Goal: Book appointment/travel/reservation

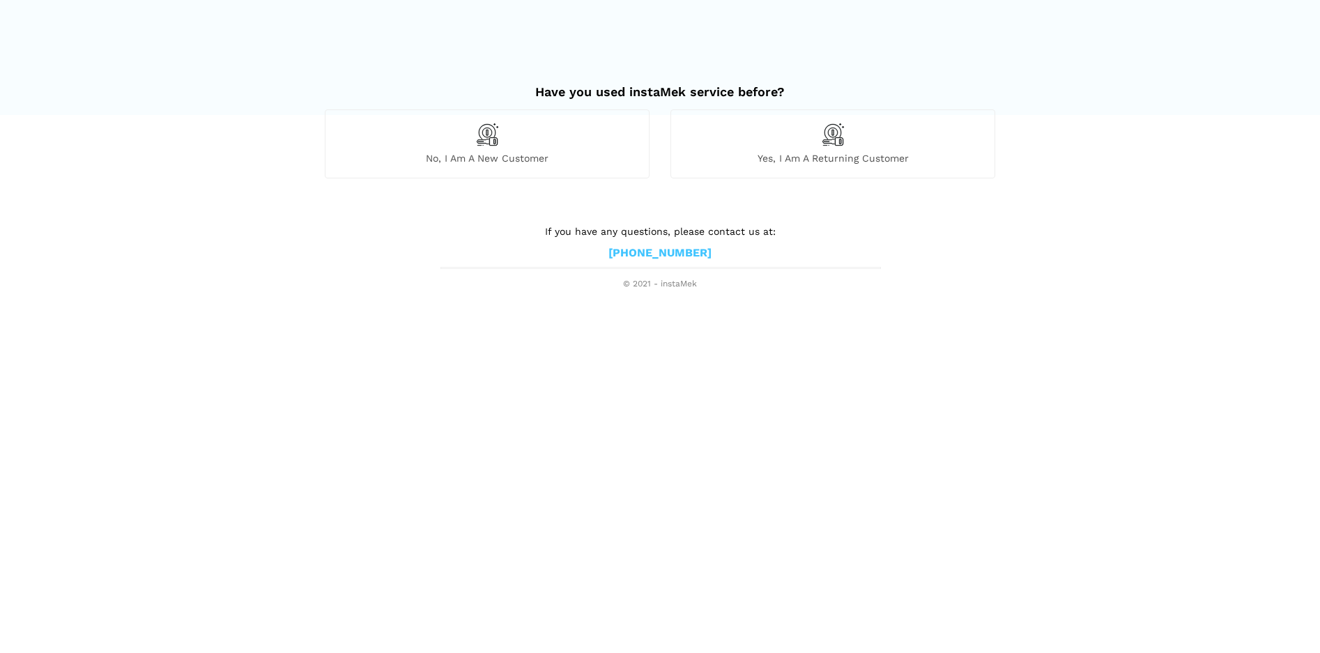
click at [520, 148] on div "No, I am a new customer" at bounding box center [487, 143] width 325 height 68
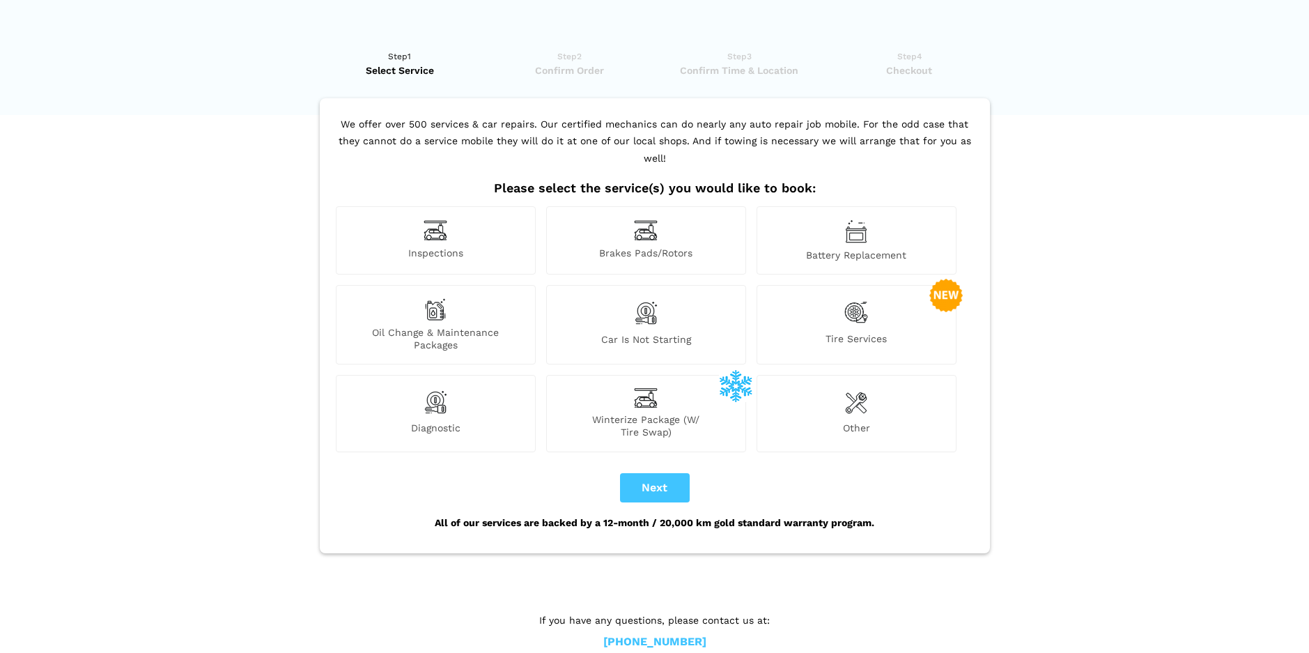
click at [431, 226] on div "Inspections" at bounding box center [436, 240] width 200 height 68
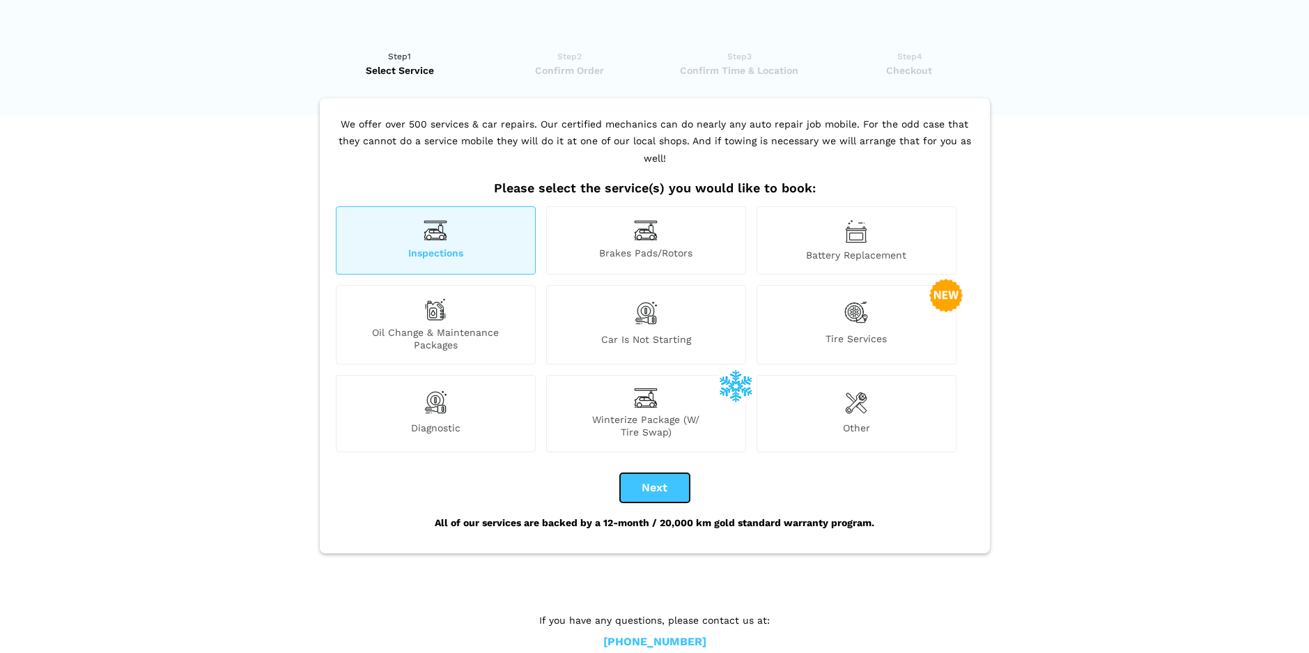
click at [656, 473] on button "Next" at bounding box center [655, 487] width 70 height 29
checkbox input "true"
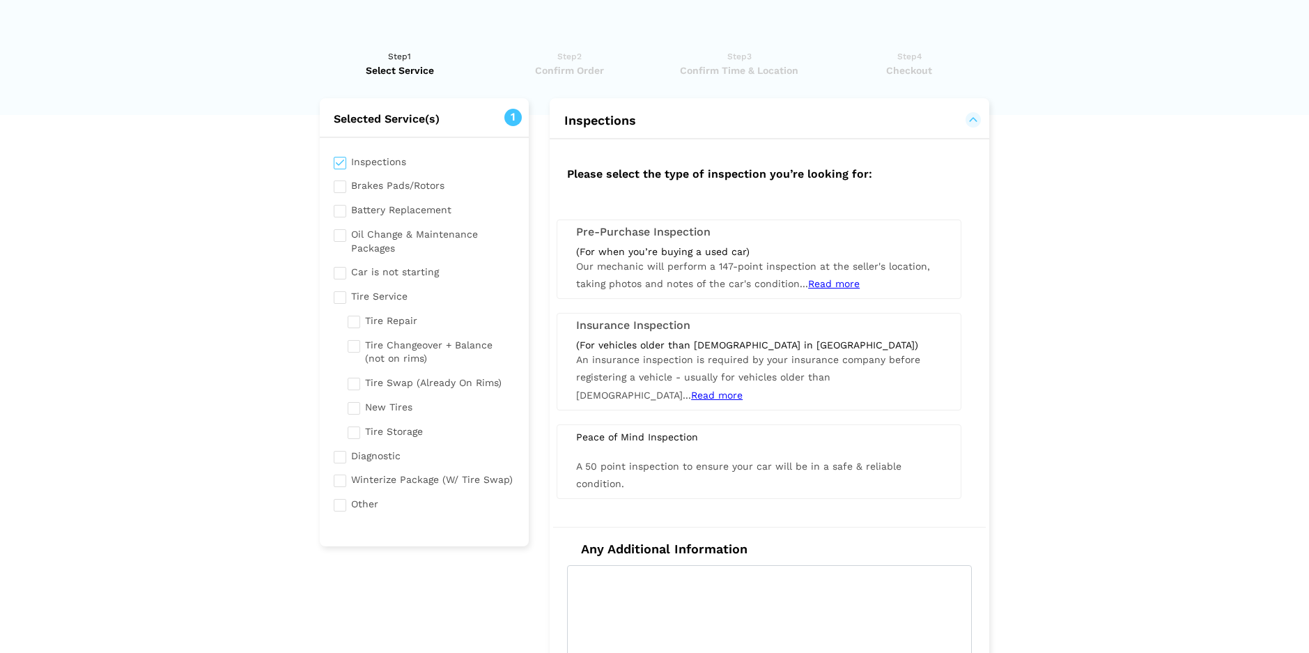
click at [834, 285] on span "Read more" at bounding box center [834, 283] width 52 height 11
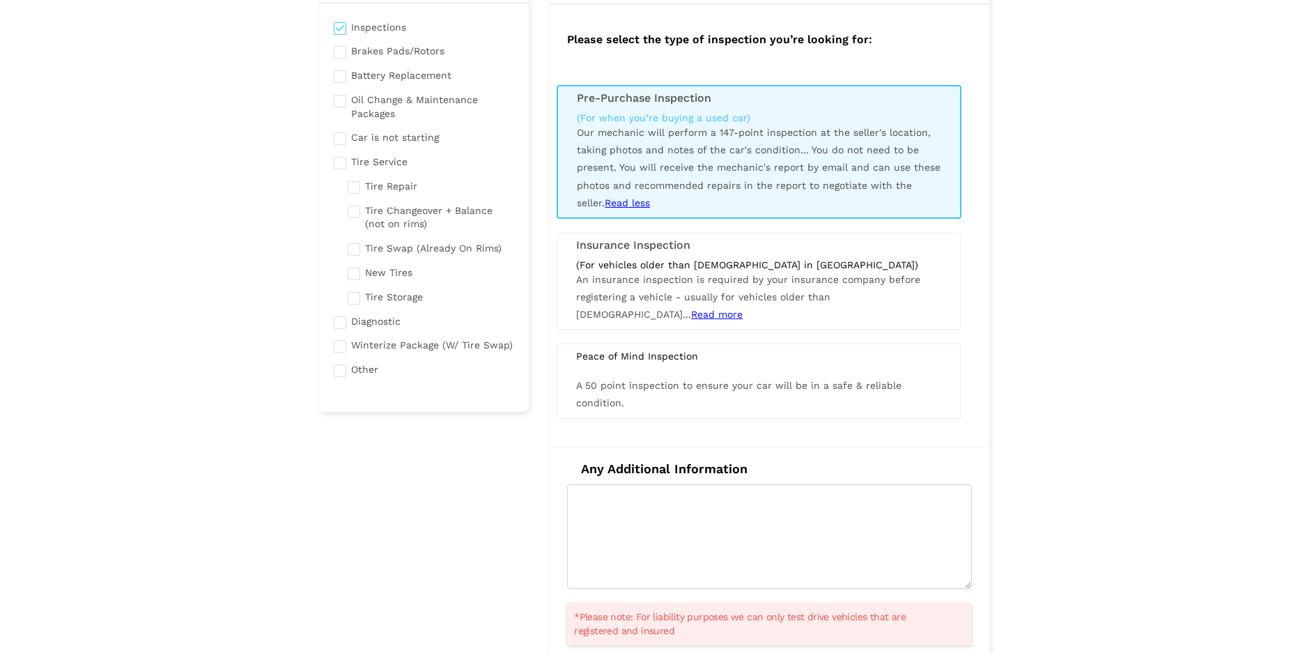
scroll to position [139, 0]
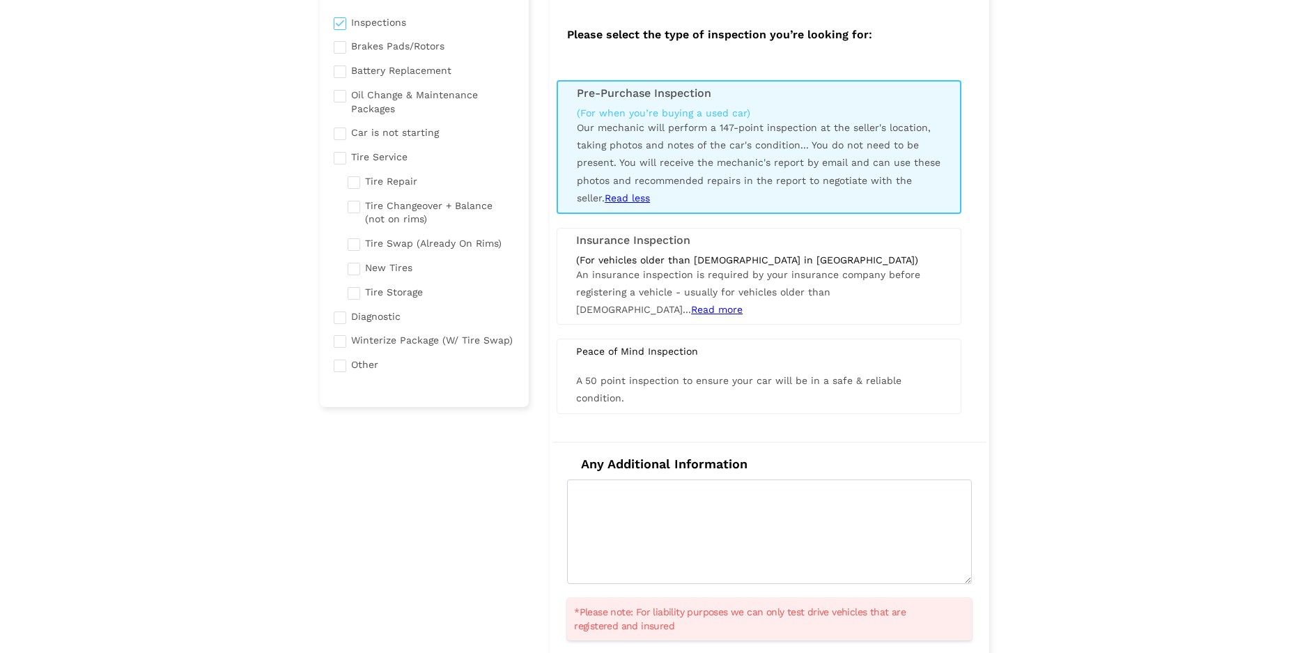
click at [743, 304] on span "Read more" at bounding box center [717, 309] width 52 height 11
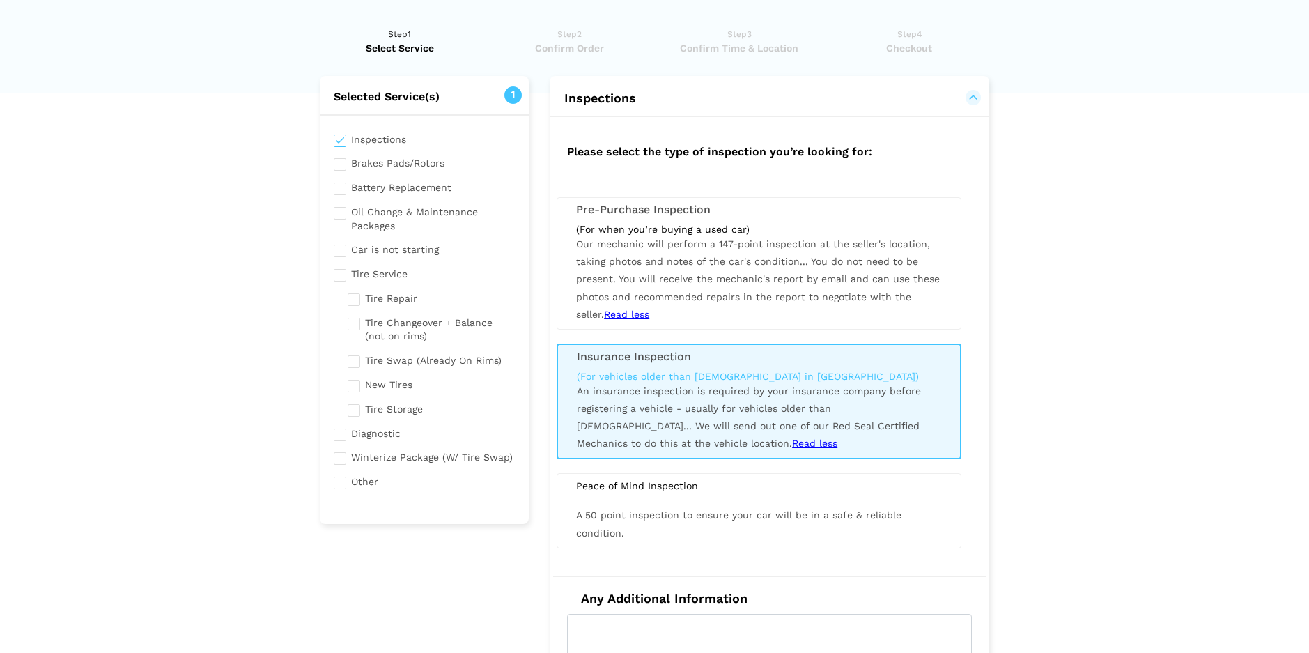
scroll to position [0, 0]
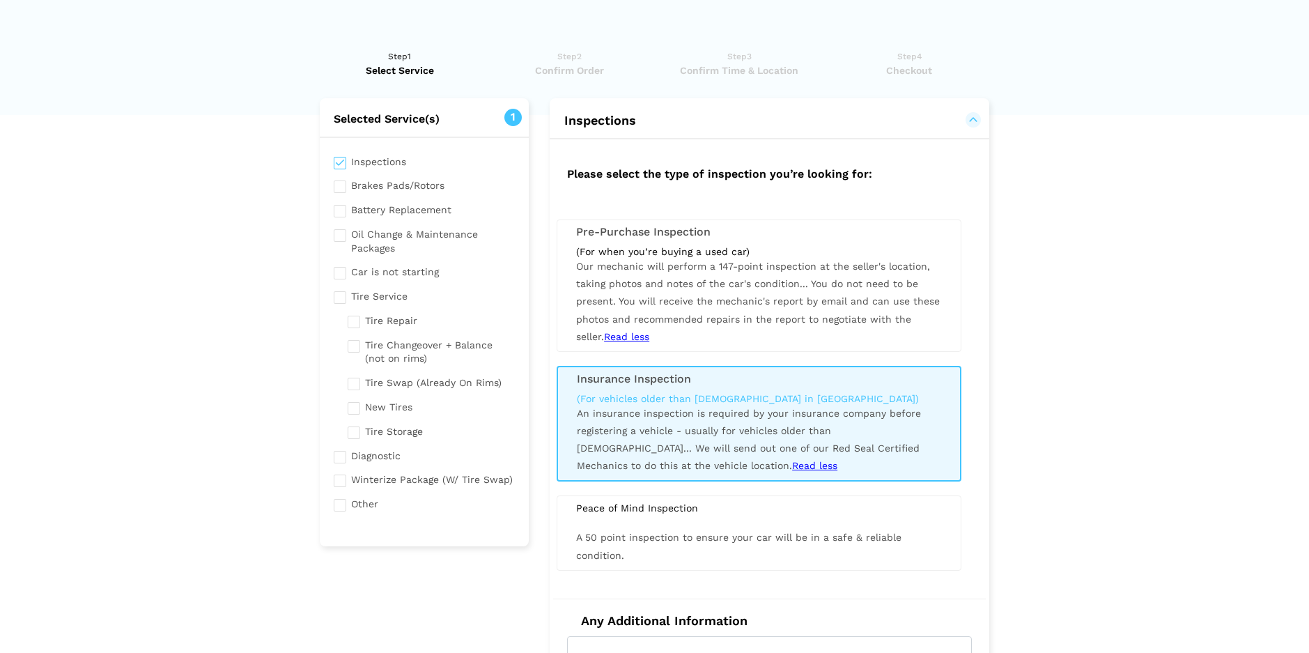
click at [724, 275] on div "(For when you’re buying a used car) Our mechanic will perform a 147-point inspe…" at bounding box center [759, 295] width 387 height 100
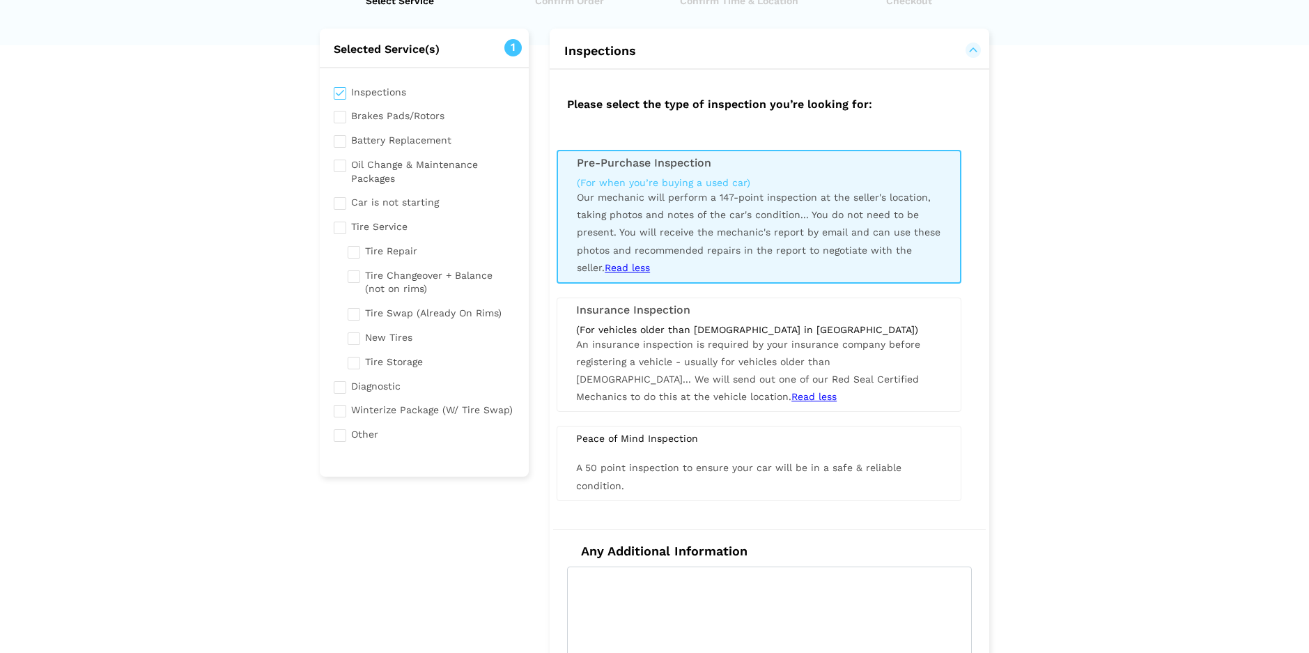
scroll to position [279, 0]
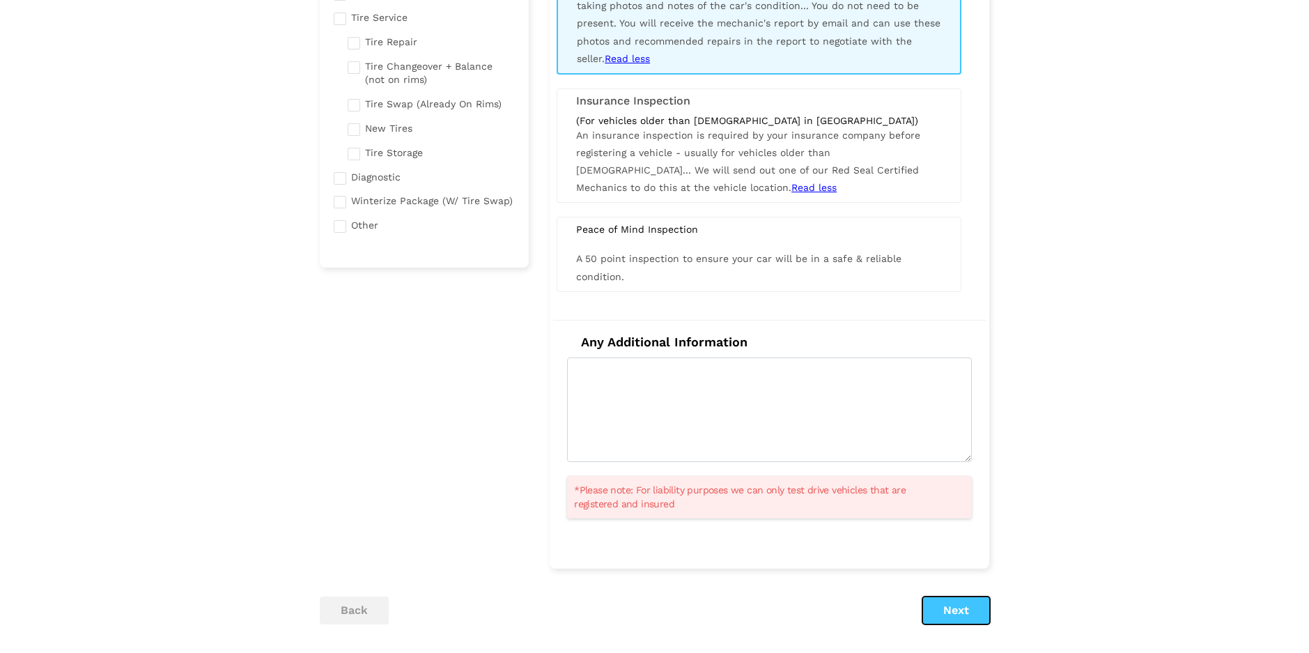
click at [958, 613] on button "Next" at bounding box center [957, 611] width 68 height 28
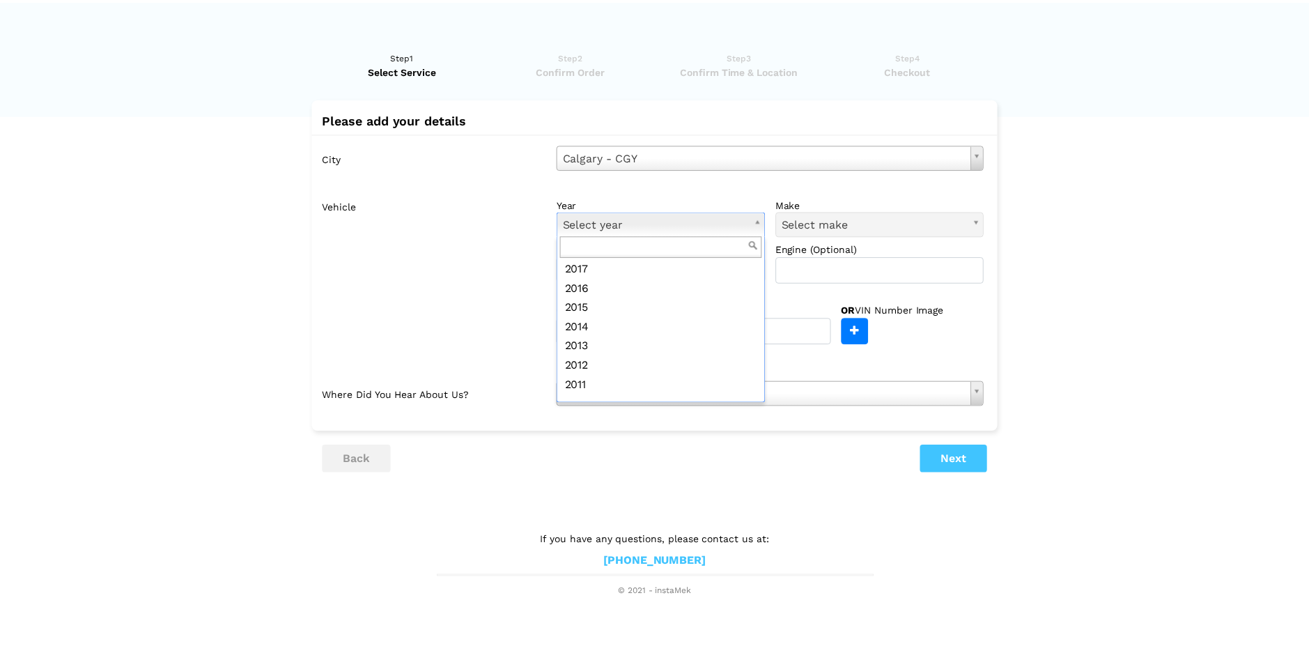
scroll to position [209, 0]
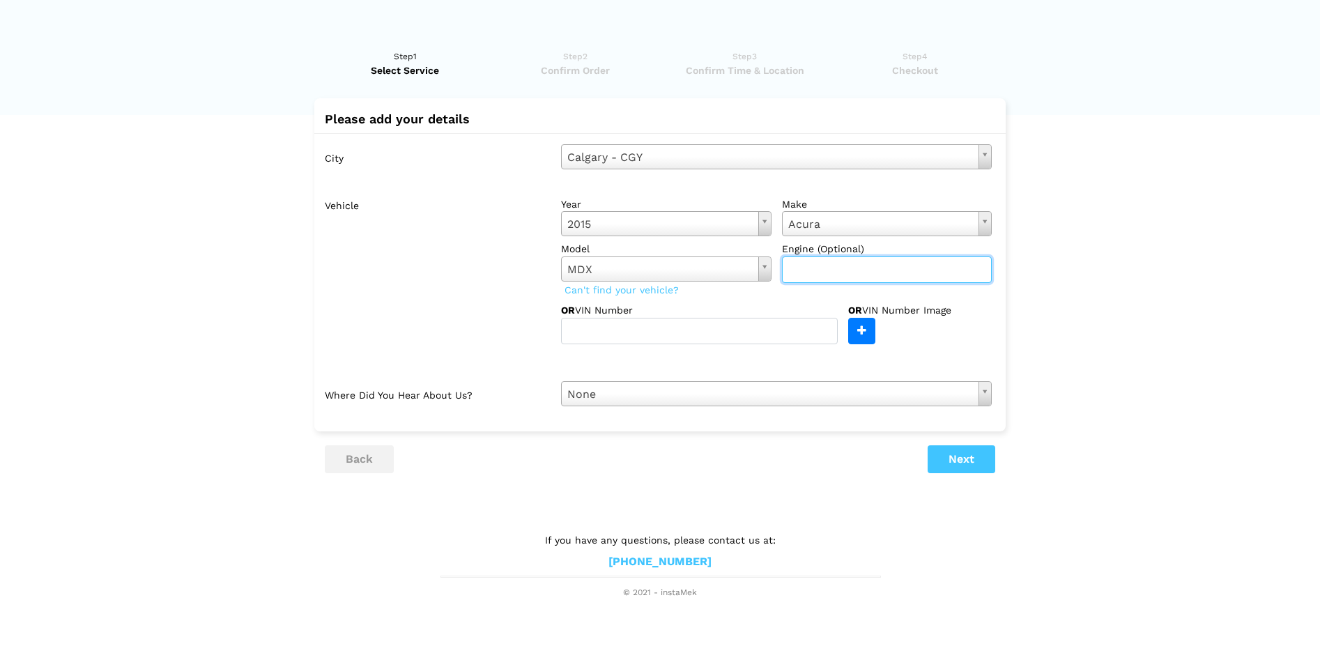
click at [803, 263] on input "text" at bounding box center [887, 269] width 210 height 26
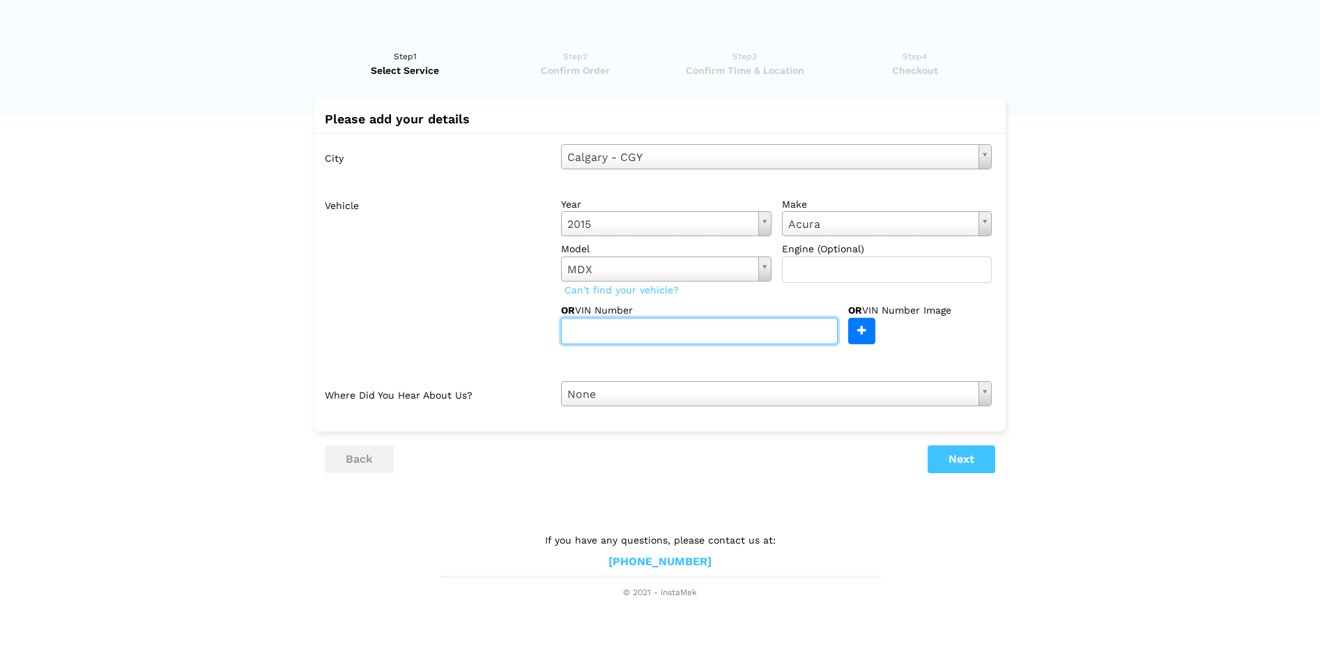
click at [700, 323] on input "text" at bounding box center [699, 331] width 277 height 26
type input "5fryd4h66fb504312"
click at [829, 482] on lik "Have you used instaMek service before? No, I am a new customer Yes, I am a retu…" at bounding box center [660, 318] width 1320 height 564
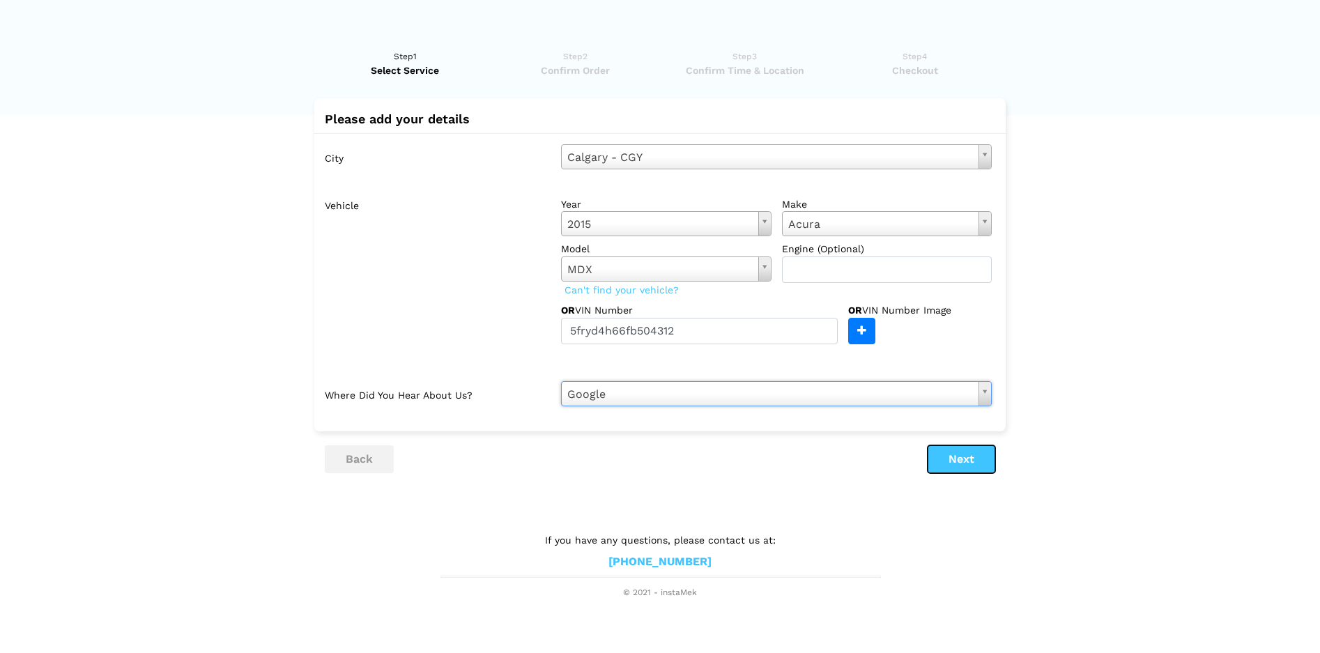
click at [957, 458] on button "Next" at bounding box center [962, 459] width 68 height 28
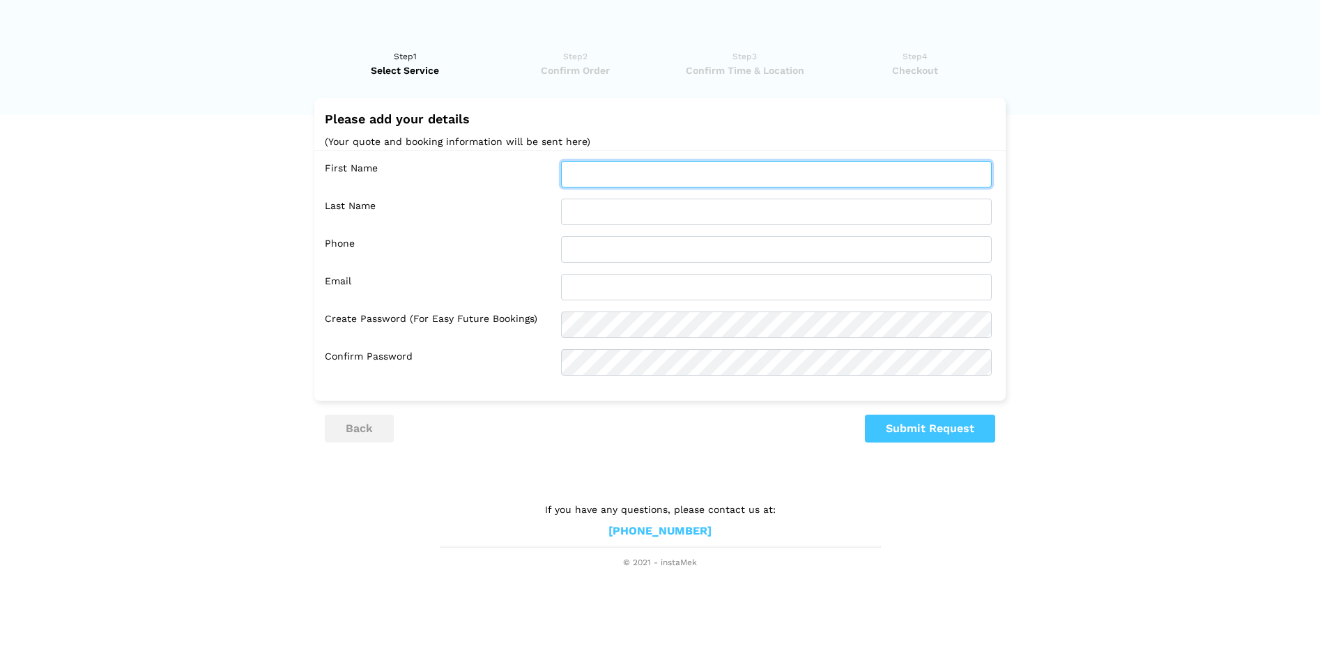
click at [589, 168] on input "text" at bounding box center [776, 174] width 431 height 26
type input "Luqman"
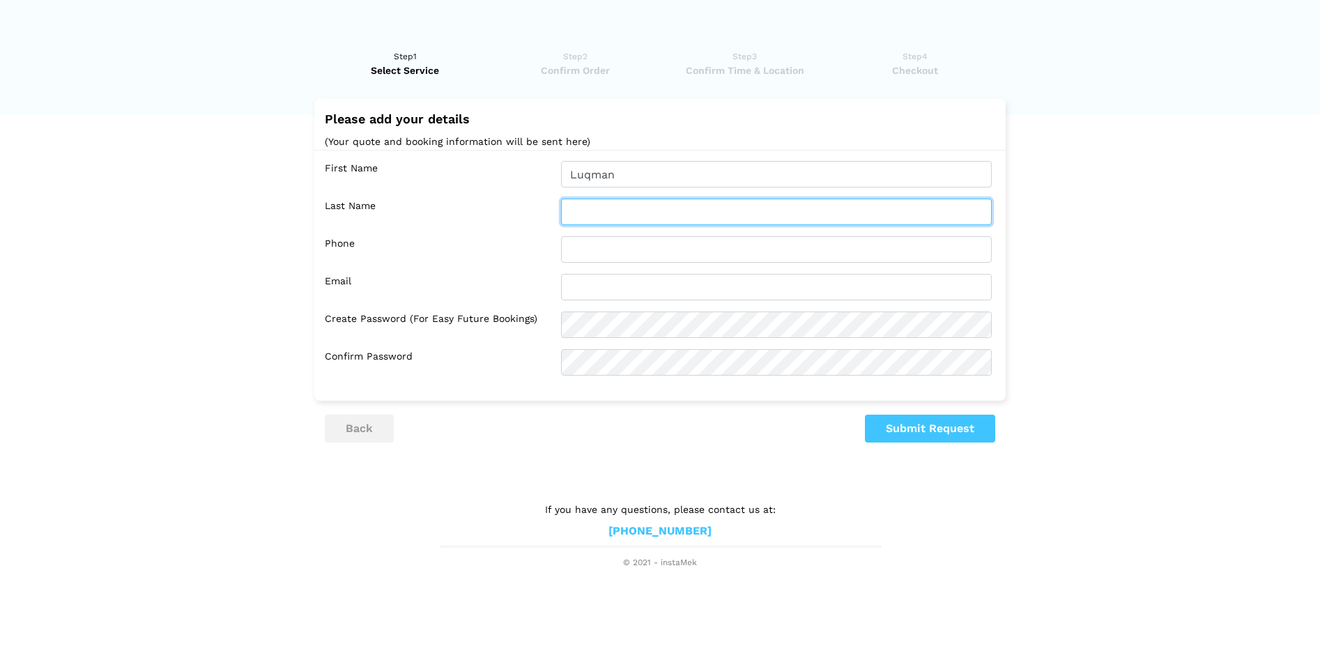
type input "[PERSON_NAME]"
type input "[EMAIL_ADDRESS][DOMAIN_NAME]"
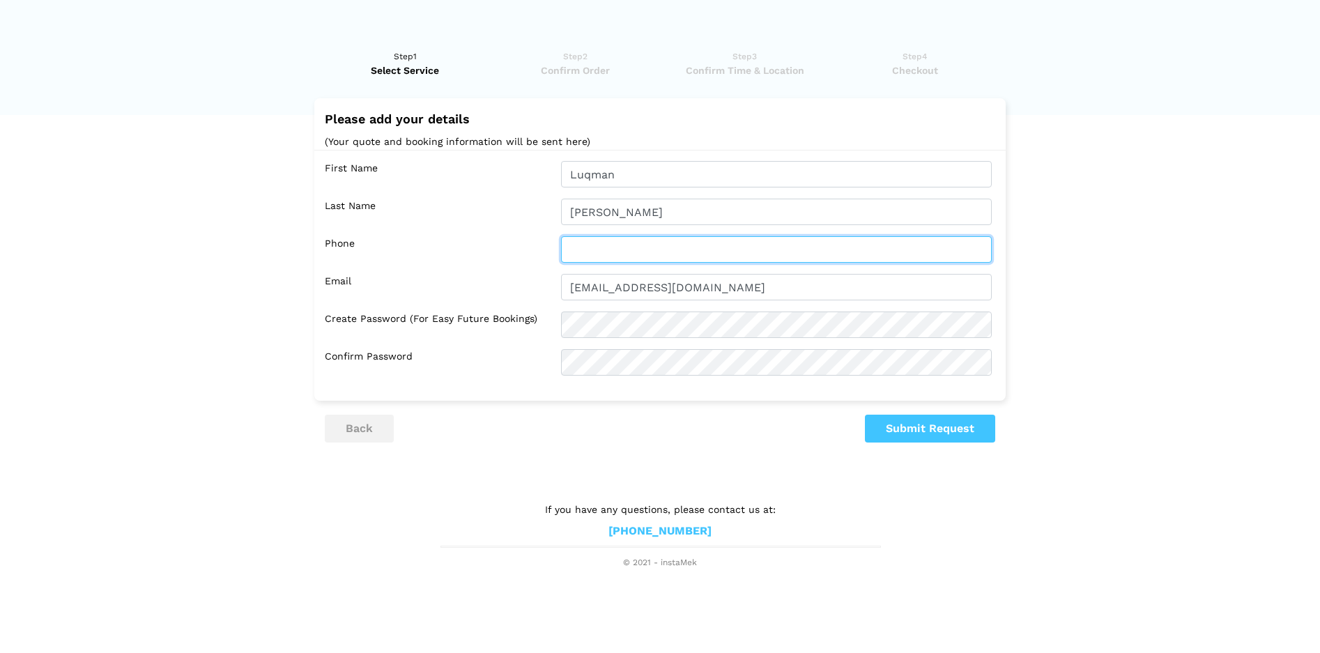
click at [599, 242] on input "text" at bounding box center [776, 249] width 431 height 26
type input "4035898148"
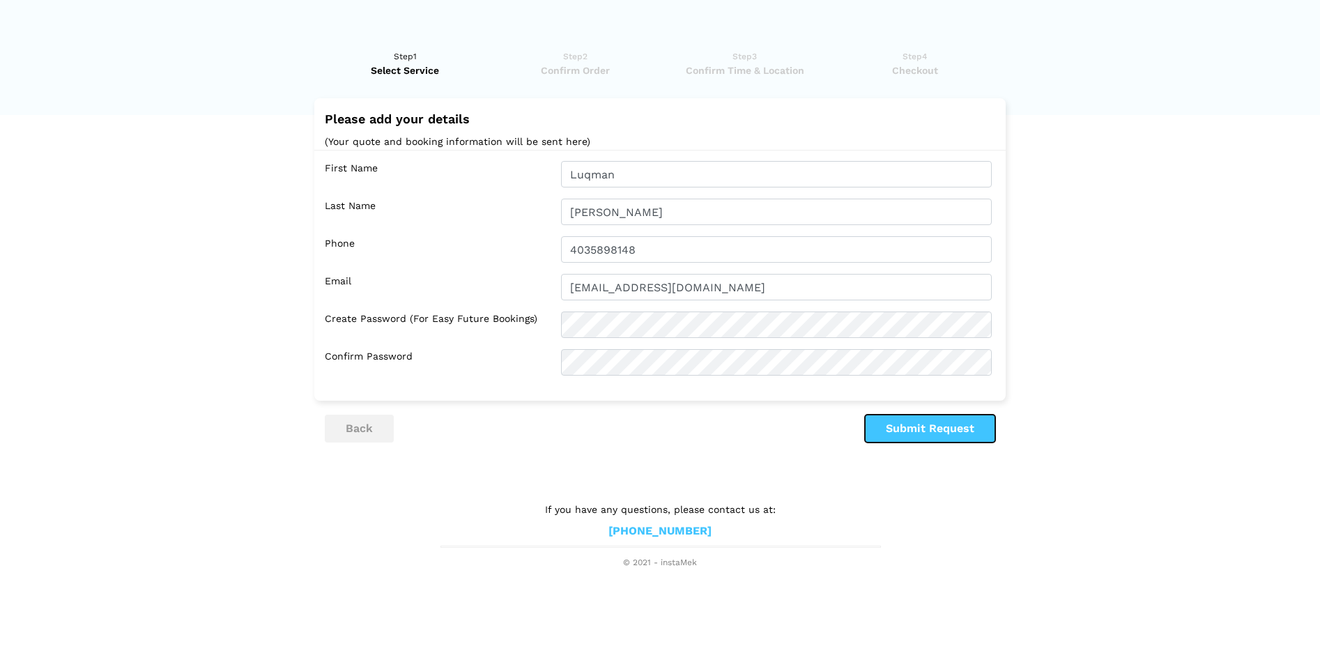
click at [898, 422] on button "Submit Request" at bounding box center [930, 429] width 130 height 28
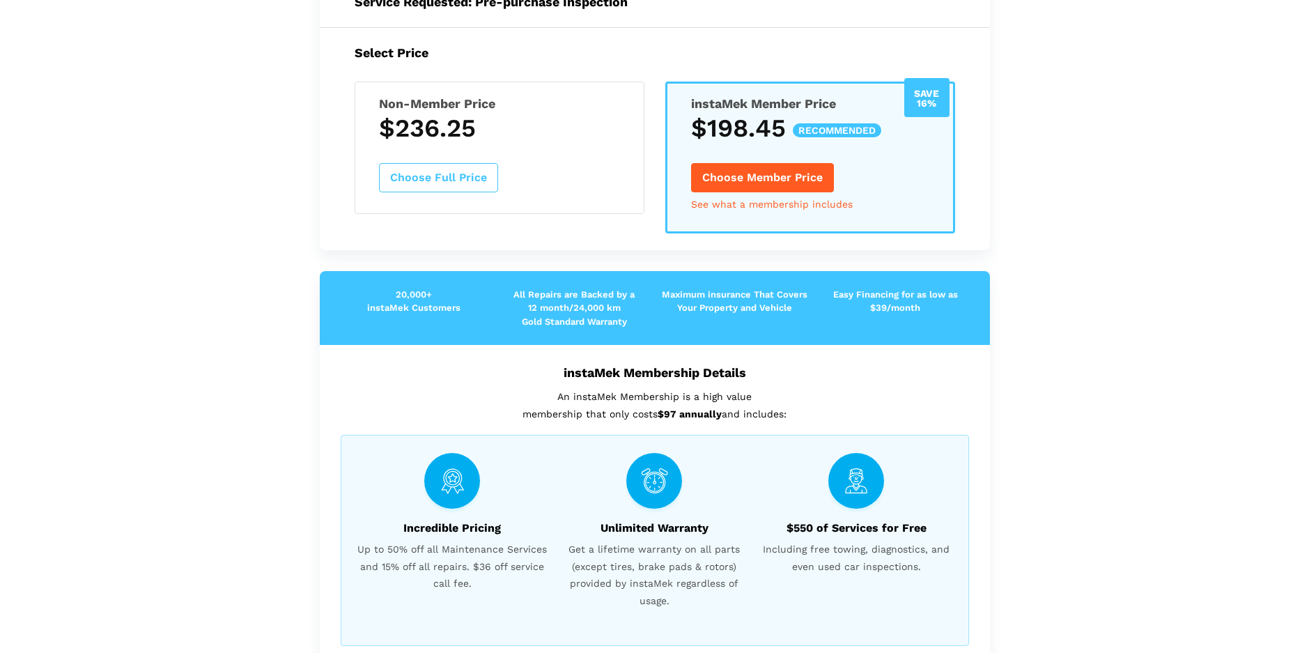
scroll to position [348, 0]
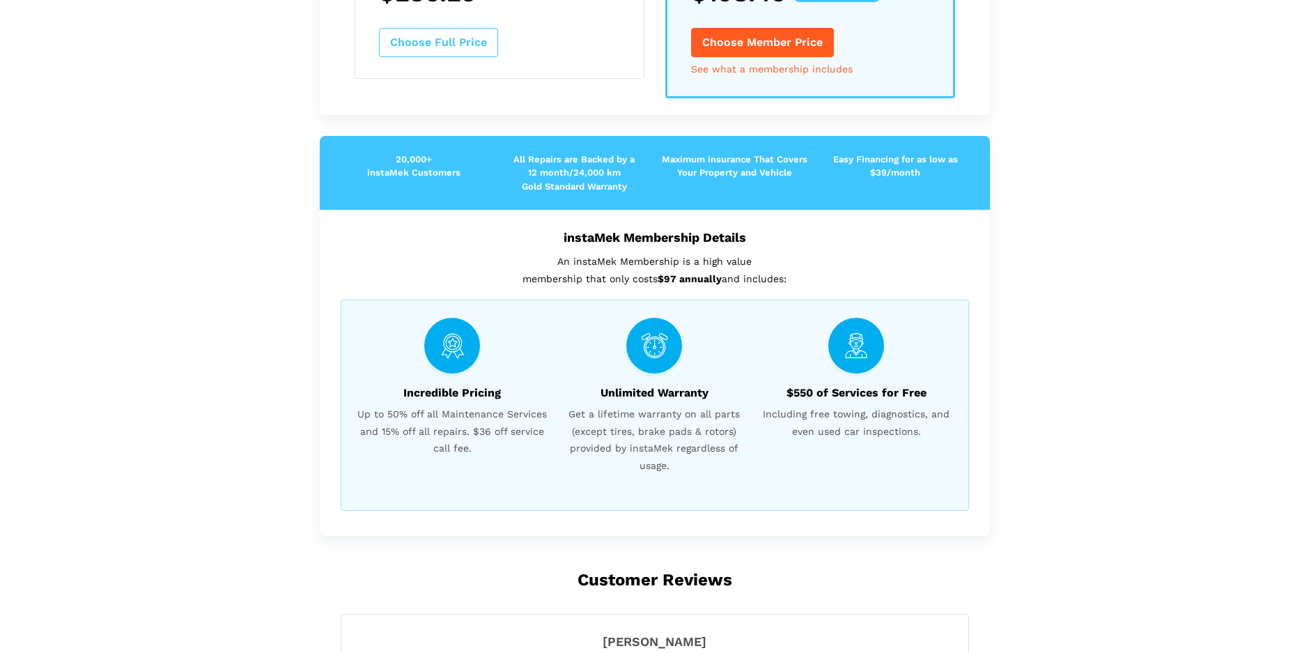
click at [1152, 361] on lik "Have you used instaMek service before? No, I am a new customer Yes, I am a retu…" at bounding box center [654, 285] width 1309 height 1196
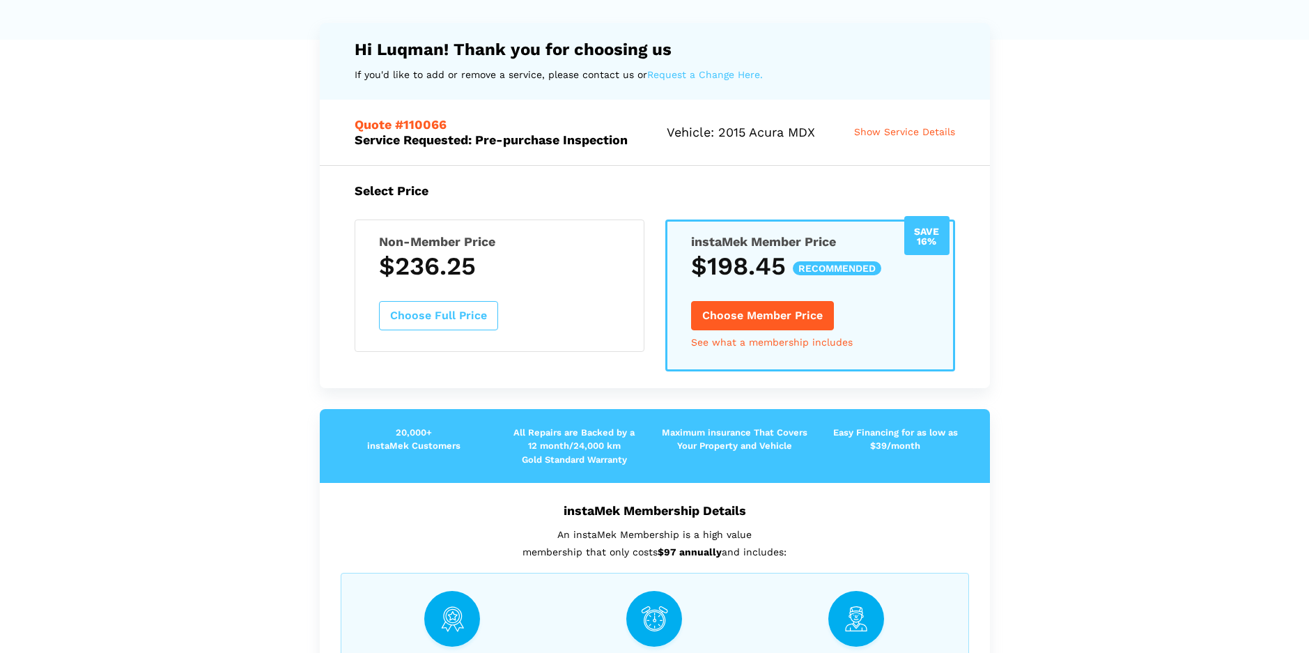
scroll to position [0, 0]
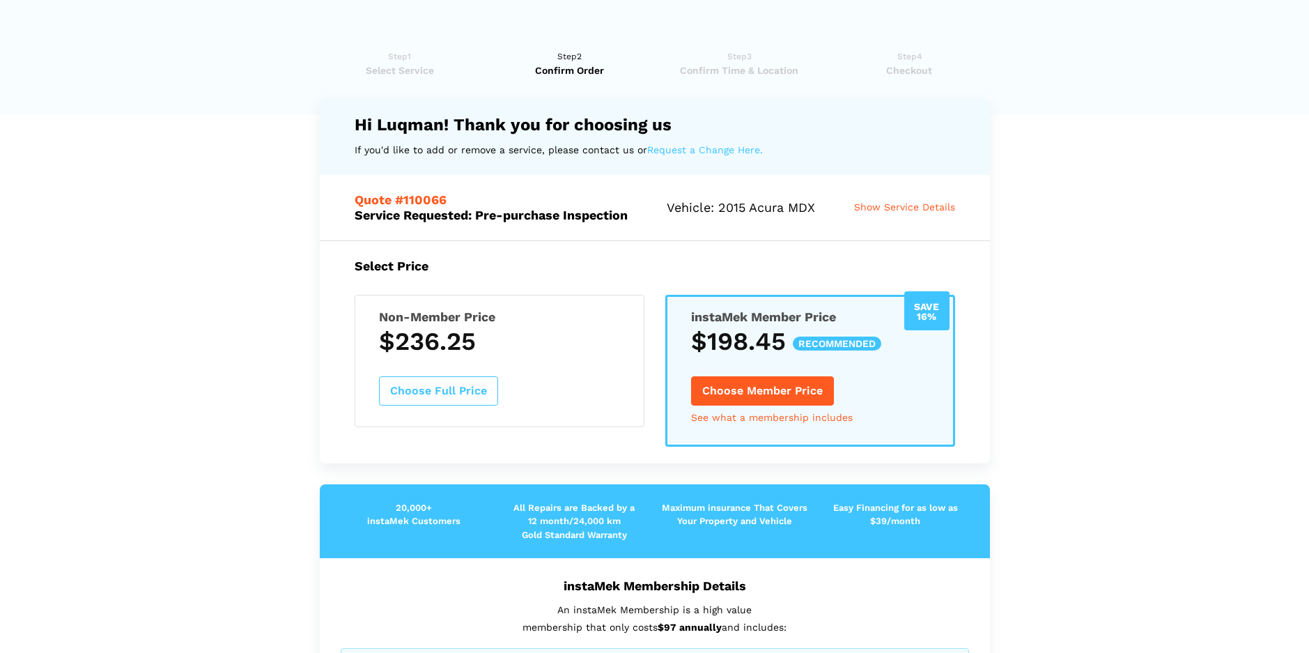
click at [886, 211] on span "Show Service Details" at bounding box center [904, 206] width 101 height 11
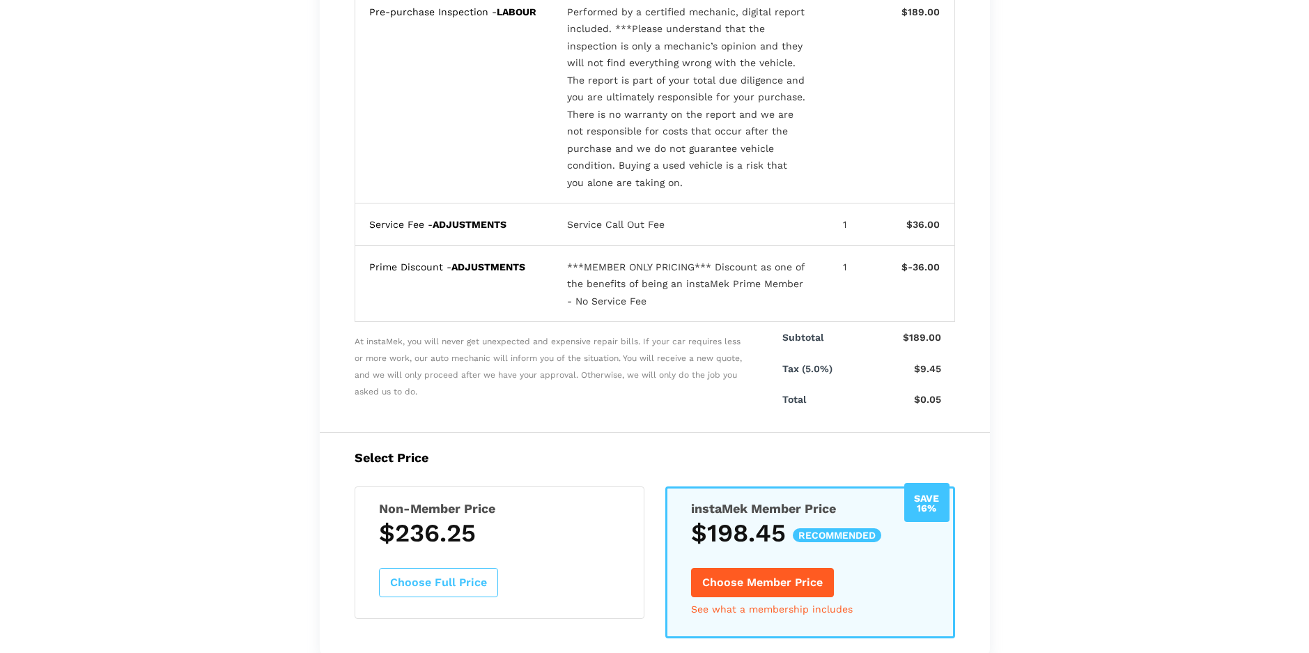
scroll to position [279, 0]
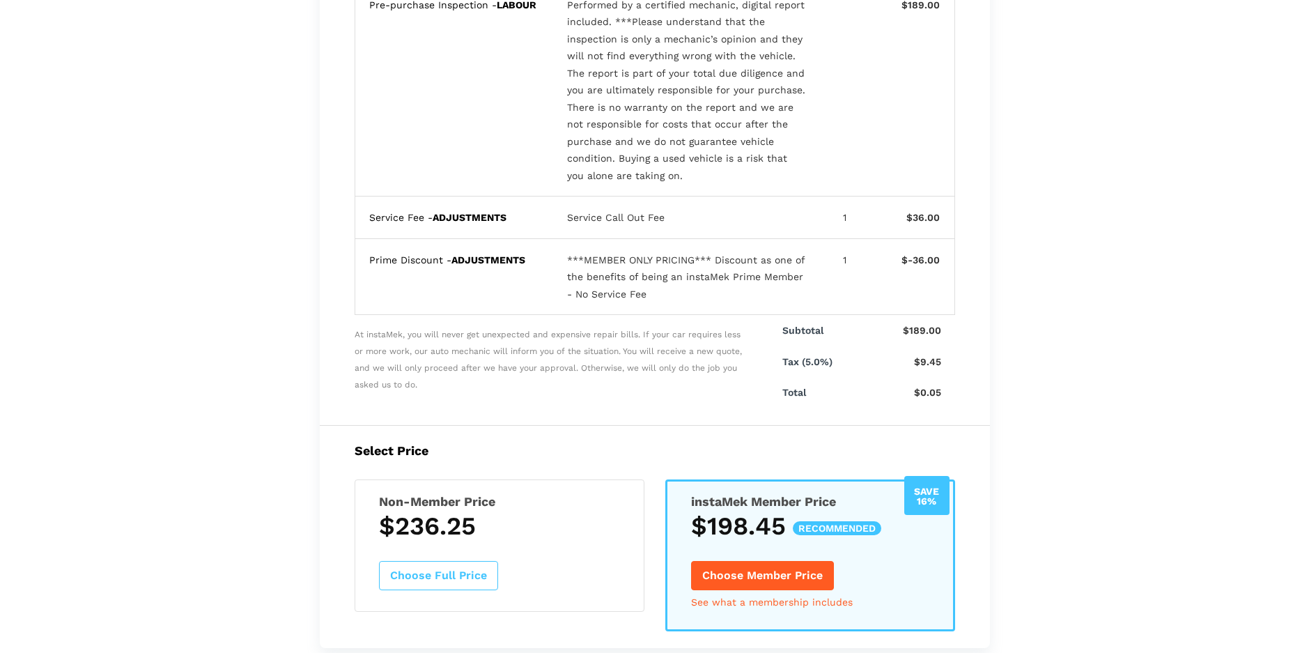
click at [416, 576] on button "Choose Full Price" at bounding box center [438, 575] width 119 height 29
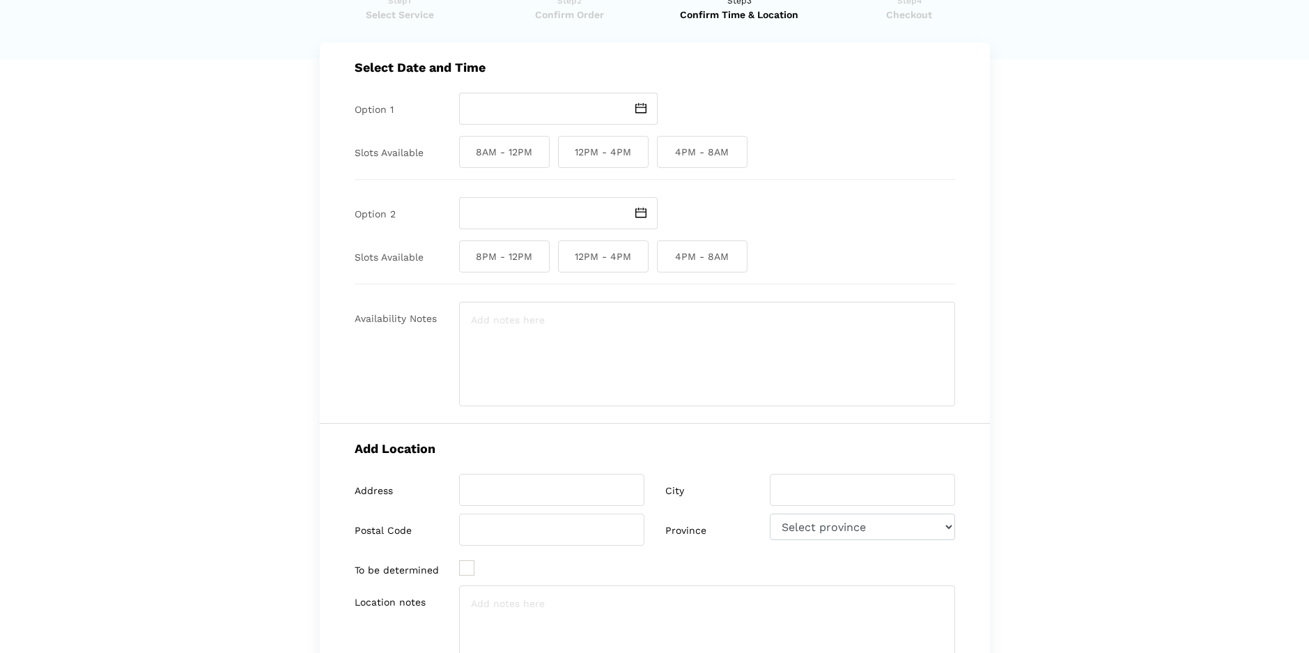
scroll to position [0, 0]
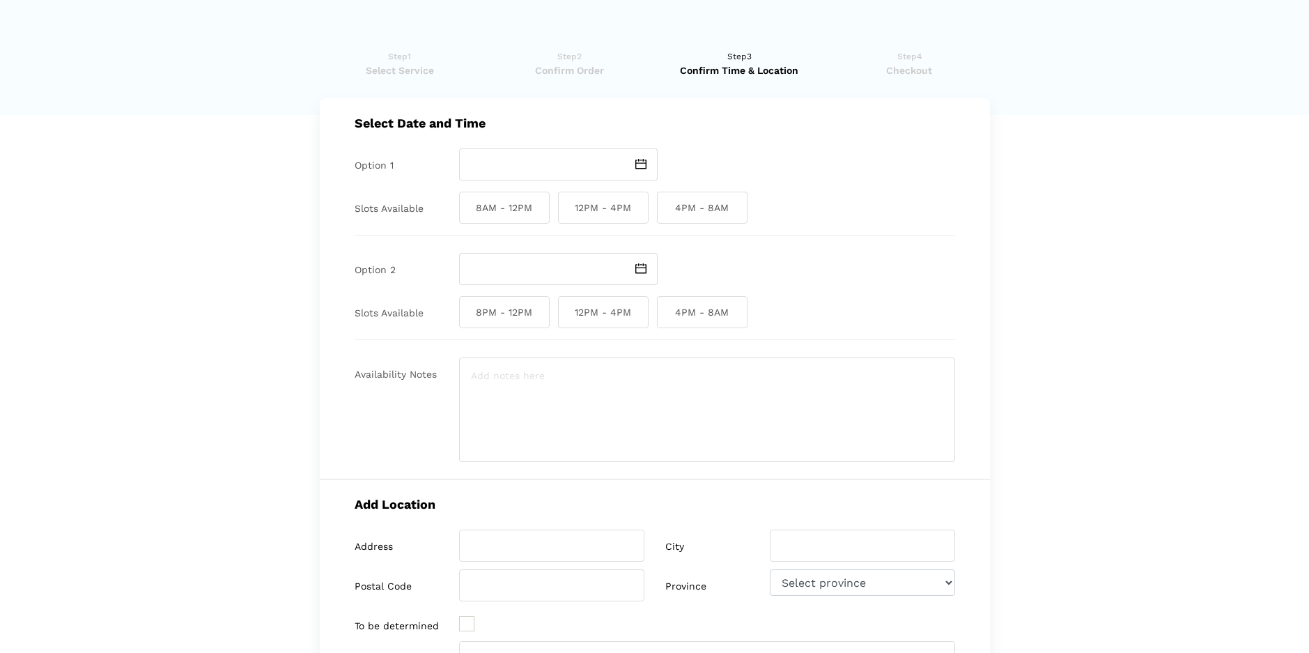
click at [640, 162] on img at bounding box center [641, 164] width 11 height 10
click at [541, 284] on td "18" at bounding box center [542, 275] width 17 height 17
click at [643, 162] on img at bounding box center [641, 164] width 11 height 10
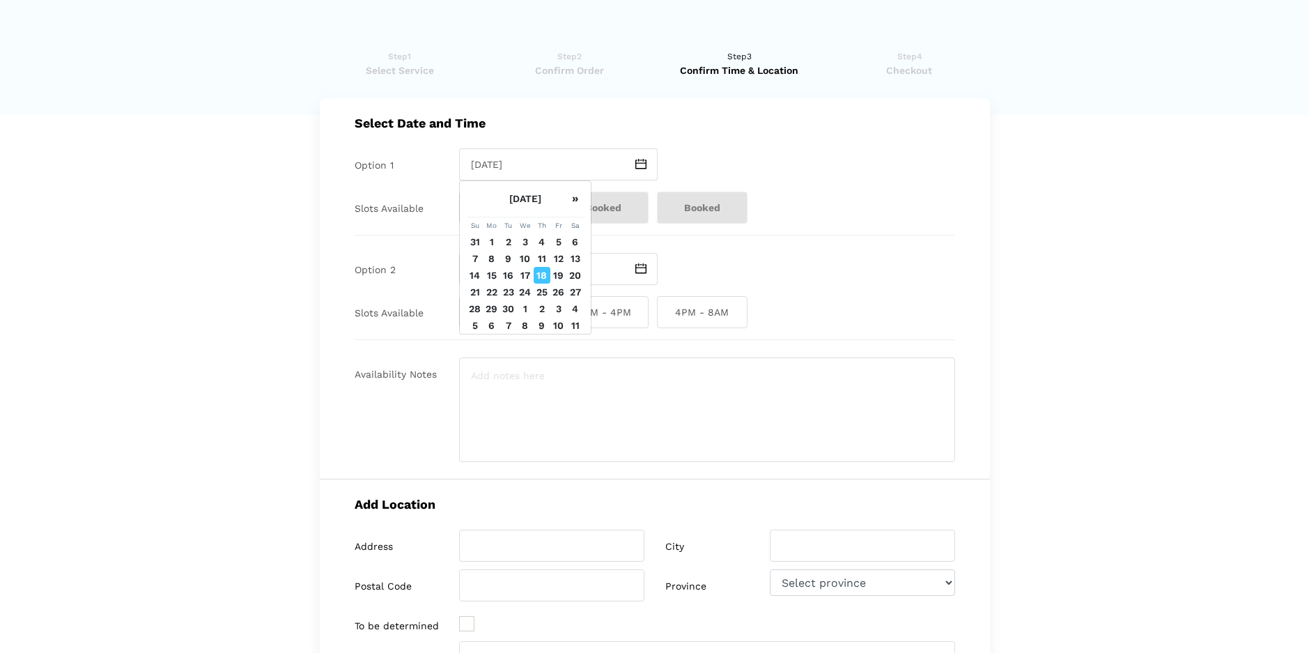
click at [556, 284] on td "19" at bounding box center [559, 275] width 17 height 17
type input "[DATE]"
